Goal: Navigation & Orientation: Go to known website

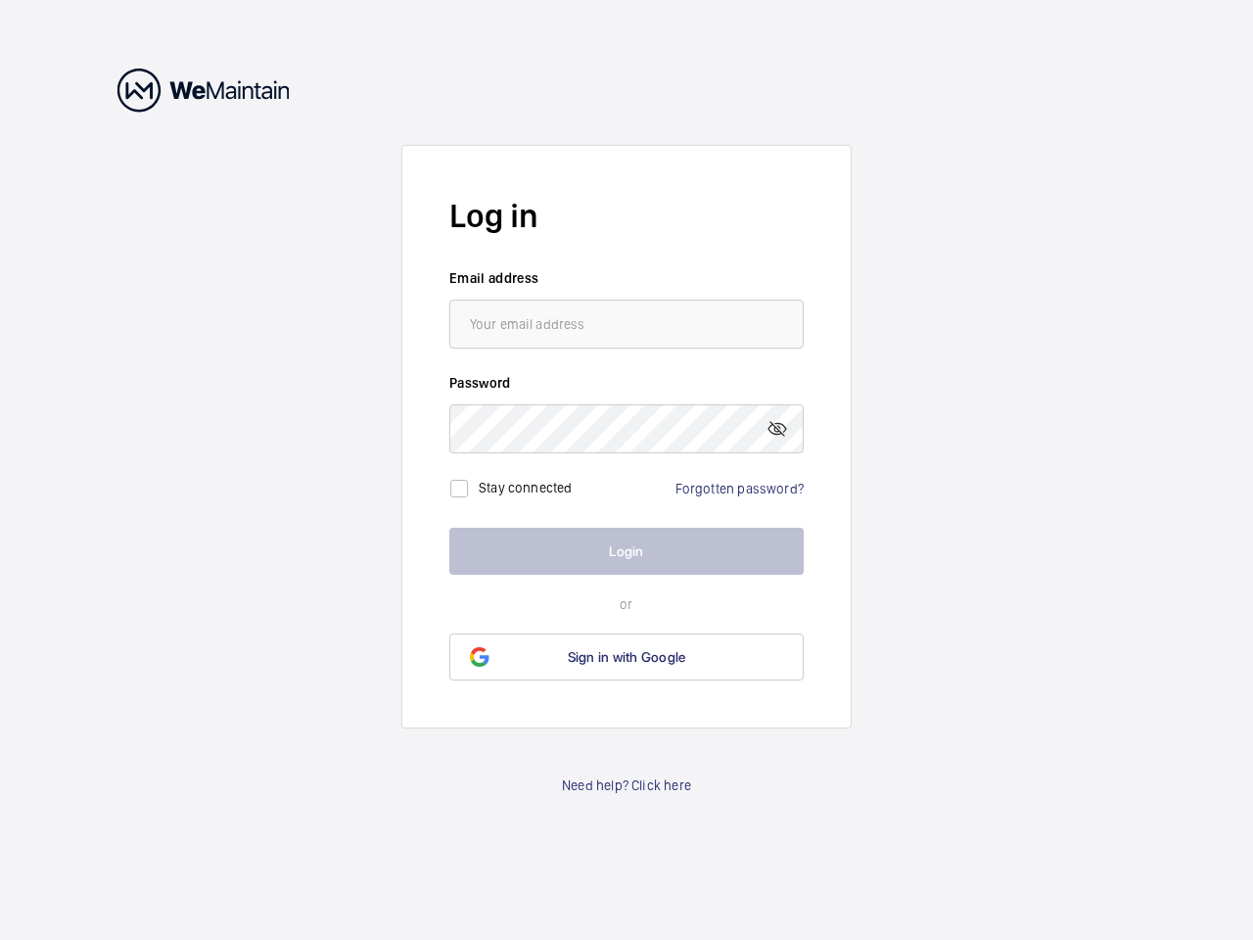
click at [777, 429] on mat-icon at bounding box center [777, 428] width 23 height 23
click at [459, 489] on input "checkbox" at bounding box center [459, 488] width 39 height 39
click at [526, 488] on label "Stay connected" at bounding box center [526, 488] width 94 height 16
checkbox input "true"
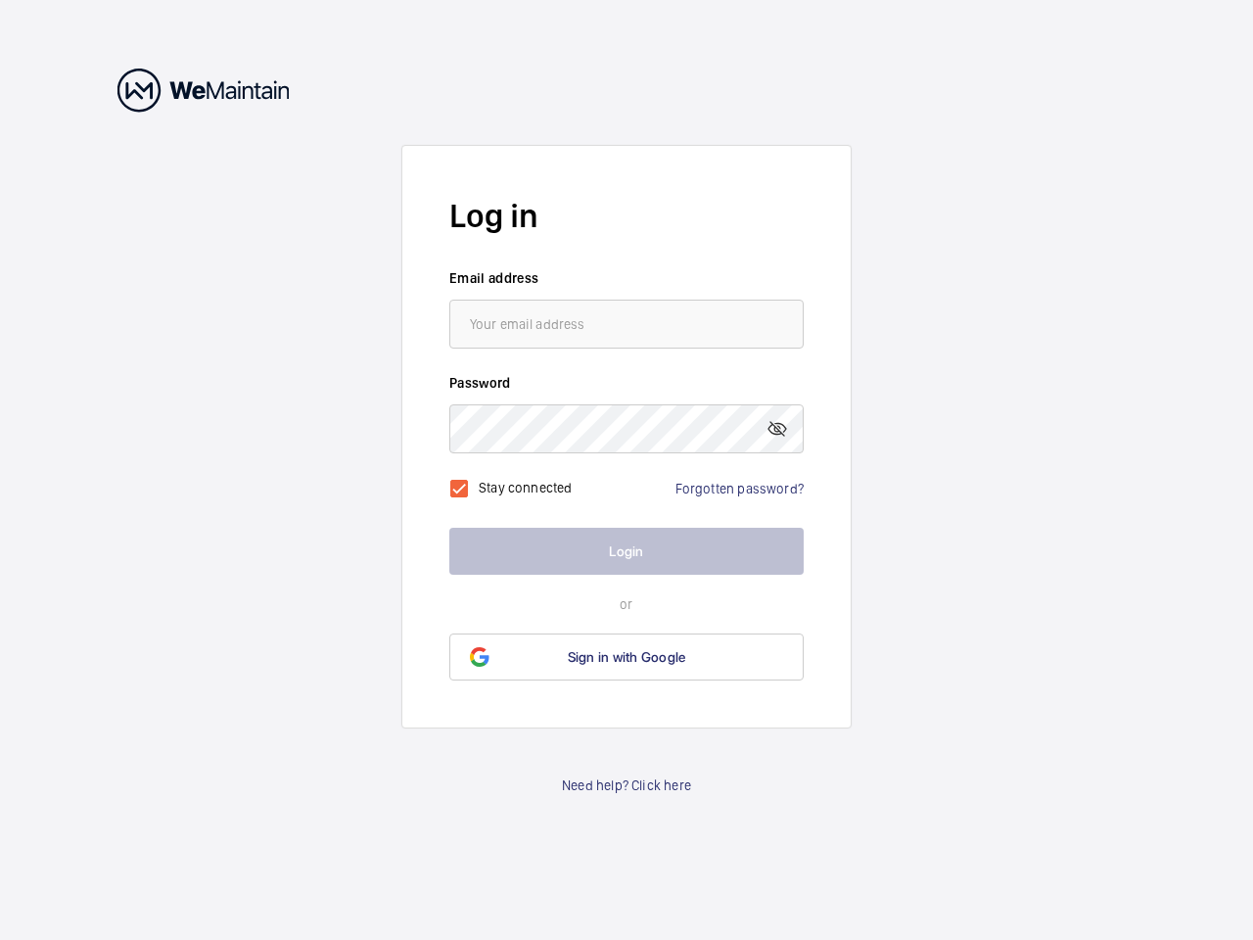
click at [627, 657] on span "Sign in with Google" at bounding box center [627, 657] width 118 height 16
